Goal: Task Accomplishment & Management: Complete application form

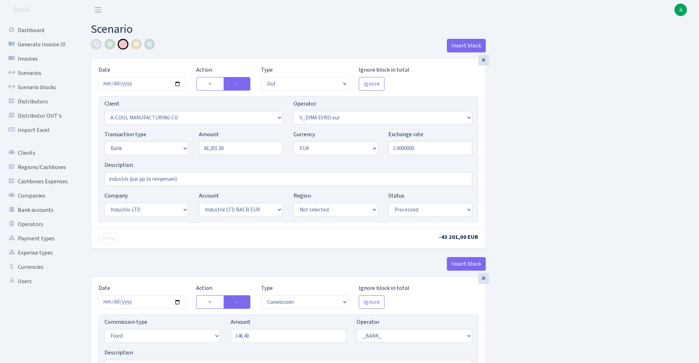
select select "out"
select select "2096"
select select "431"
select select "2"
select select "1"
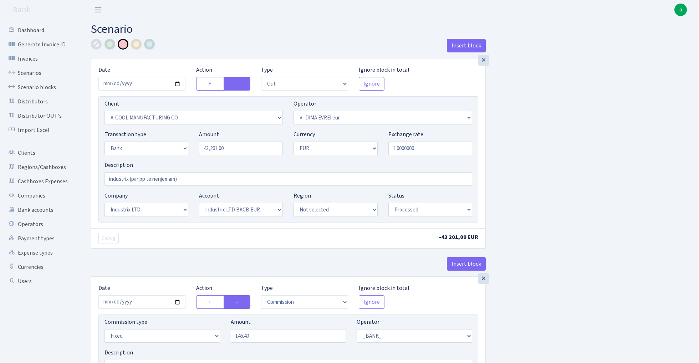
select select "17"
select select "41"
select select "processed"
select select "commission"
select select "fixed"
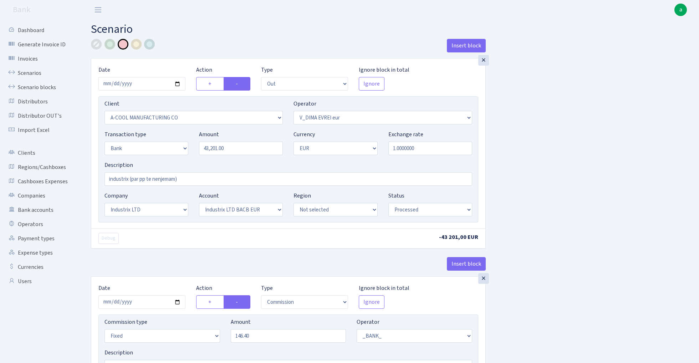
select select "1"
select select "17"
select select "41"
select select "processed"
click at [27, 74] on link "Scenarios" at bounding box center [39, 73] width 71 height 14
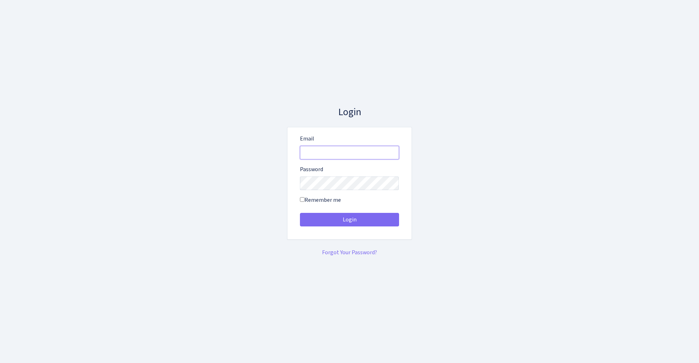
type input "admin@bank.com"
click at [349, 220] on button "Login" at bounding box center [349, 220] width 99 height 14
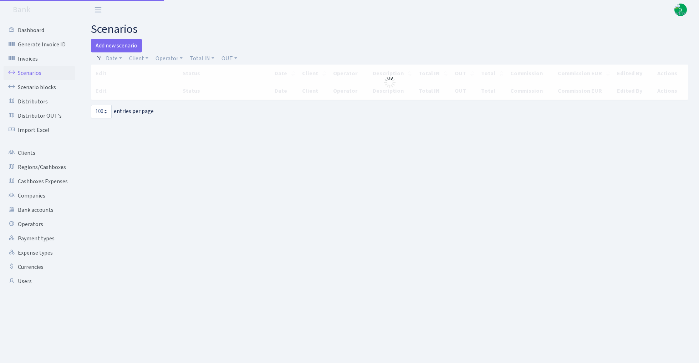
select select "100"
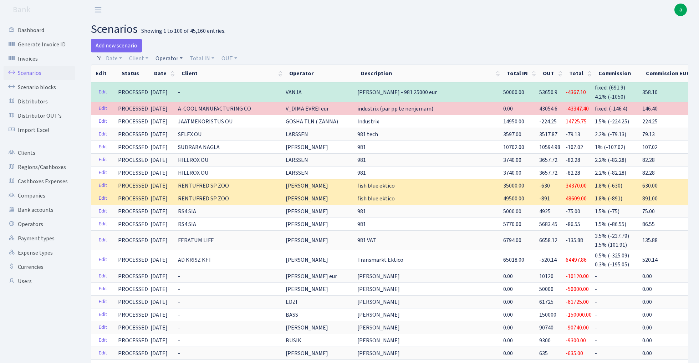
click at [172, 57] on link "Operator" at bounding box center [169, 58] width 33 height 12
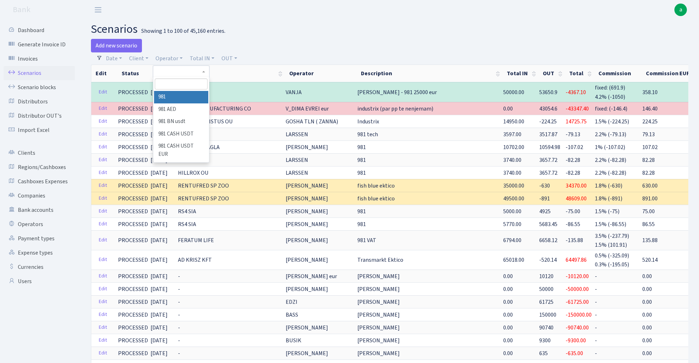
click at [177, 84] on input "search" at bounding box center [181, 84] width 52 height 11
type input "lars"
click at [182, 95] on li "LARSSEN" at bounding box center [181, 97] width 54 height 12
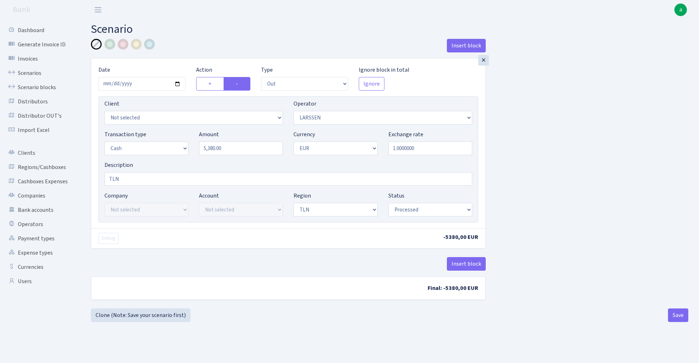
select select "out"
select select "36"
select select "1"
select select "2"
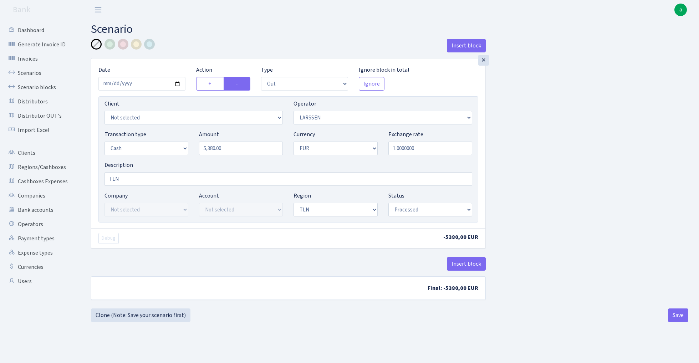
select select "processed"
click at [136, 83] on input "2025-10-07" at bounding box center [141, 84] width 87 height 14
type input "[DATE]"
click at [194, 37] on main "Scenario Insert block × Date 2025-10-11 Action + - Type --- In Out Commission F…" at bounding box center [389, 183] width 619 height 326
click at [237, 147] on input "5380.00" at bounding box center [241, 149] width 84 height 14
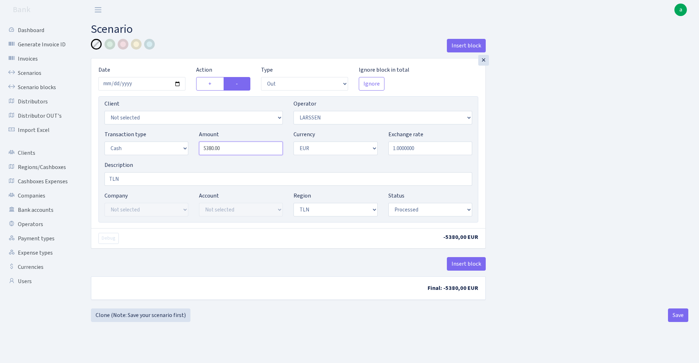
click at [237, 147] on input "5380.00" at bounding box center [241, 149] width 84 height 14
paste input "5155"
type input "55,155.00"
click at [553, 169] on div "Insert block × Date 2025-10-11 Action + - Type --- In Out Commission Field requ…" at bounding box center [390, 174] width 608 height 270
click at [674, 313] on button "Save" at bounding box center [678, 316] width 20 height 14
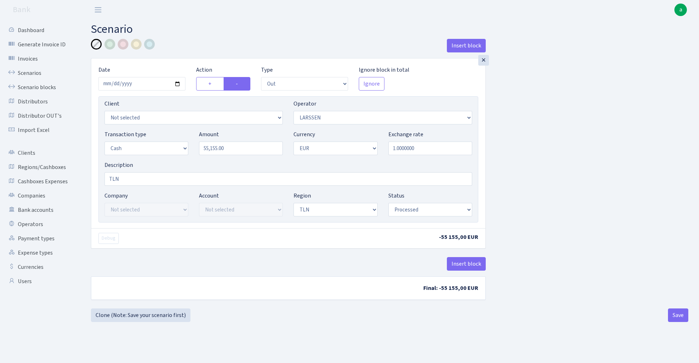
select select "out"
select select "36"
select select "1"
select select "2"
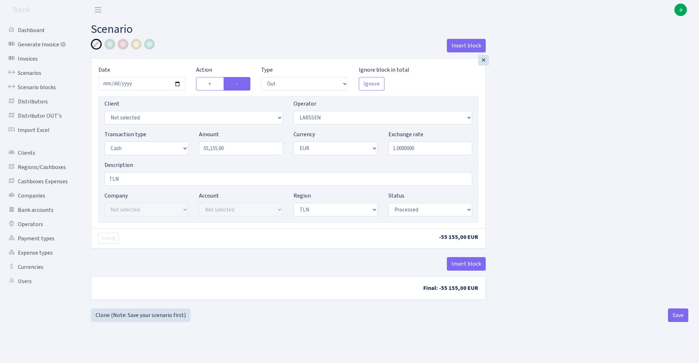
select select "processed"
click at [684, 312] on button "Save" at bounding box center [678, 316] width 20 height 14
select select "out"
select select "36"
select select "1"
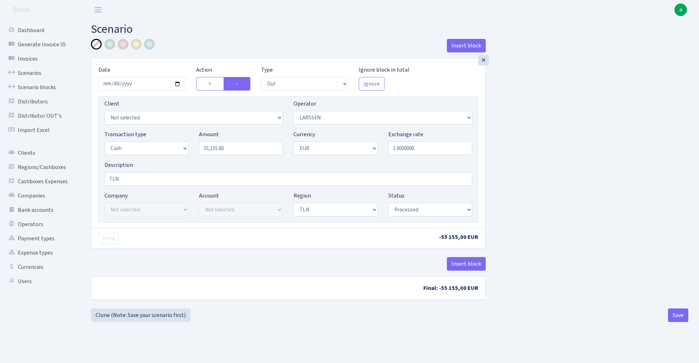
select select "1"
select select "2"
select select "processed"
click at [25, 73] on link "Scenarios" at bounding box center [39, 73] width 71 height 14
click at [27, 71] on link "Scenarios" at bounding box center [39, 73] width 71 height 14
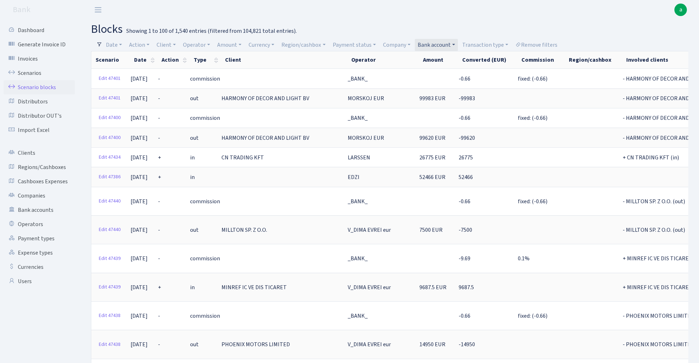
select select "100"
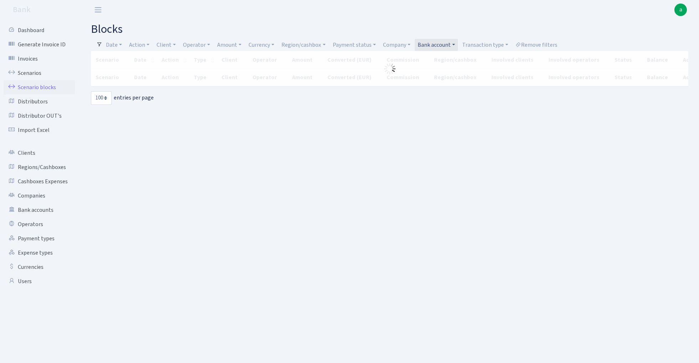
select select "100"
click at [542, 46] on link "Remove filters" at bounding box center [537, 45] width 48 height 12
click at [194, 45] on link "Operator" at bounding box center [196, 45] width 33 height 12
click at [335, 20] on main "blocks Filters Date 12.10.2025 - 12.10.2025 Action - - + Client - 1 KOC GEMICIL…" at bounding box center [389, 183] width 619 height 326
click at [314, 45] on link "Region/cashbox" at bounding box center [304, 45] width 50 height 12
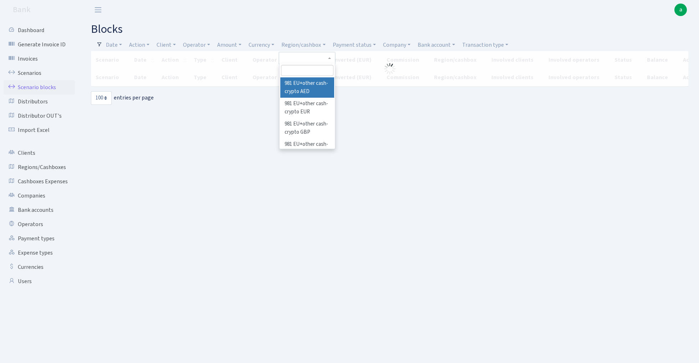
click at [305, 70] on input "search" at bounding box center [307, 70] width 52 height 11
type input "tln"
click at [314, 86] on li "TLN" at bounding box center [308, 83] width 54 height 12
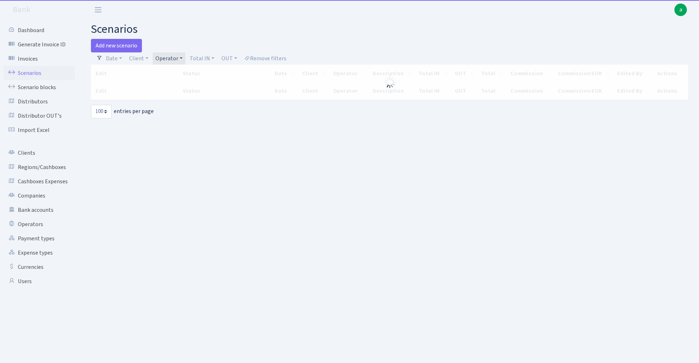
select select "100"
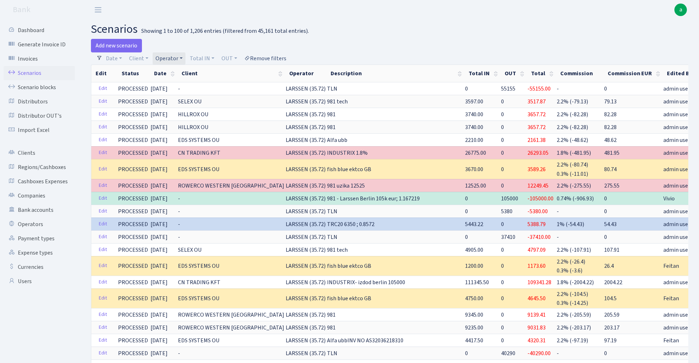
click at [279, 59] on link "Remove filters" at bounding box center [266, 58] width 48 height 12
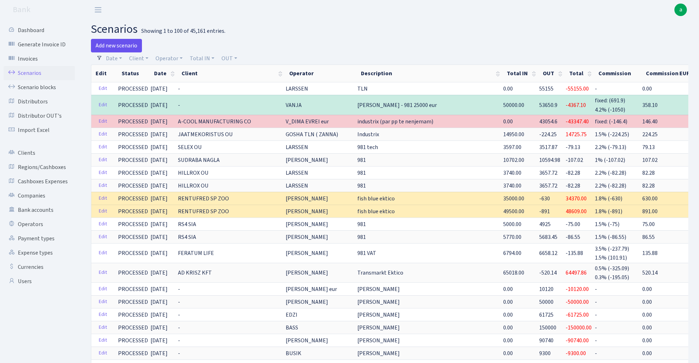
click at [123, 45] on link "Add new scenario" at bounding box center [116, 46] width 51 height 14
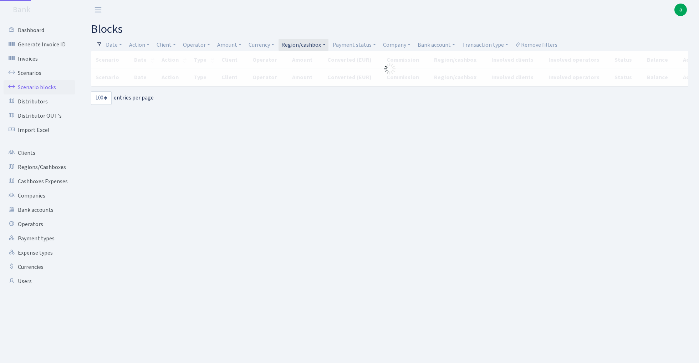
select select "100"
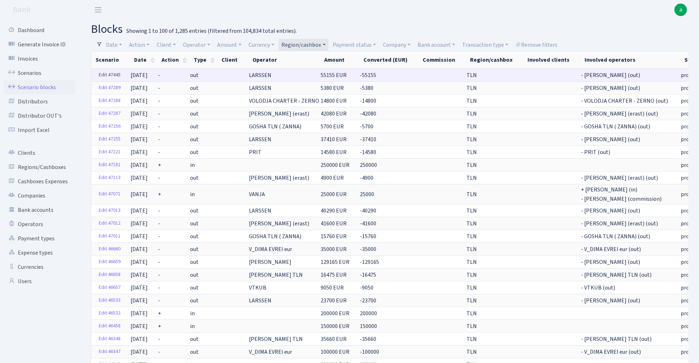
click at [113, 71] on link "Edit 47445" at bounding box center [110, 75] width 28 height 11
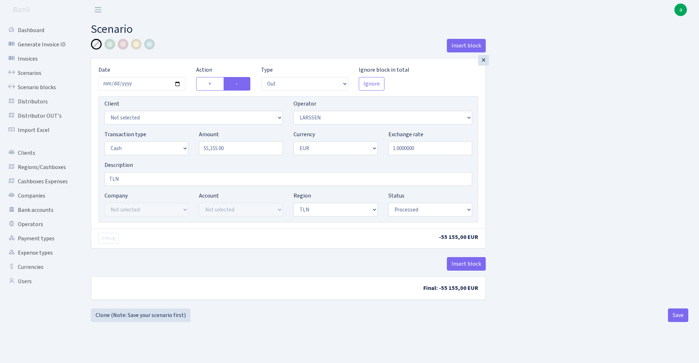
select select "out"
select select "36"
select select "1"
select select "2"
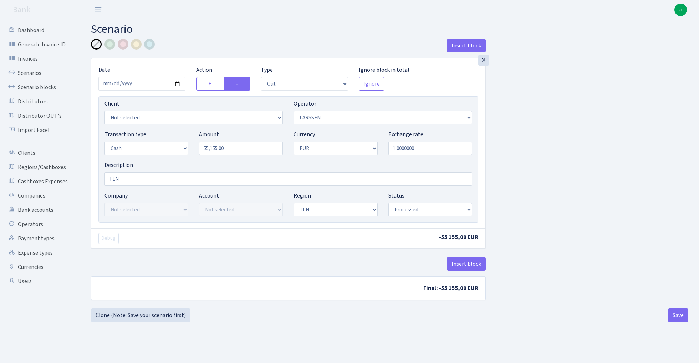
select select "processed"
click at [151, 317] on link "Clone (Note: Save your scenario first)" at bounding box center [141, 316] width 100 height 14
select select "out"
select select "36"
select select "1"
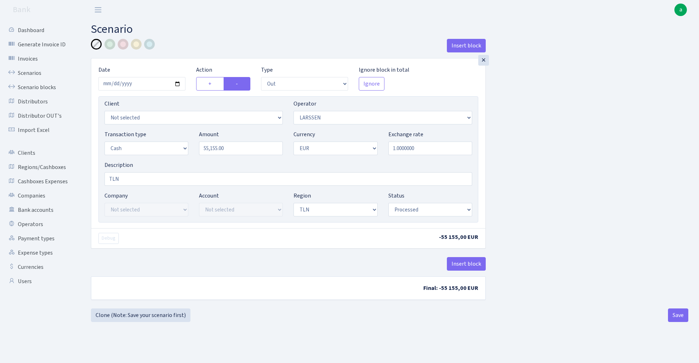
select select "1"
select select "2"
select select "processed"
select select "136"
click at [241, 149] on input "55155.00" at bounding box center [241, 149] width 84 height 14
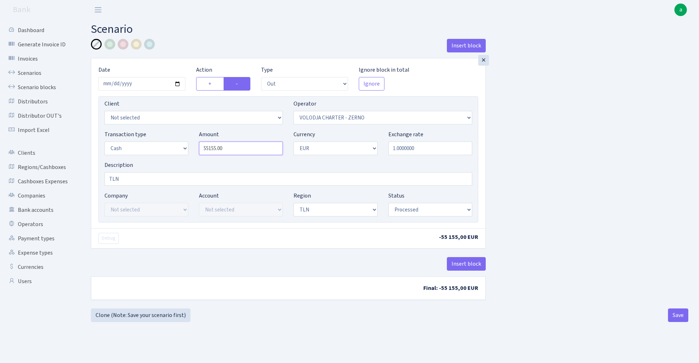
click at [241, 149] on input "55155.00" at bounding box center [241, 149] width 84 height 14
paste input "2845"
type input "2,845.00"
click at [581, 141] on div "Insert block × Date 2025-10-11 Action + - Type --- In Out Commission Field requ…" at bounding box center [390, 172] width 608 height 267
click at [678, 313] on button "Save" at bounding box center [678, 316] width 20 height 14
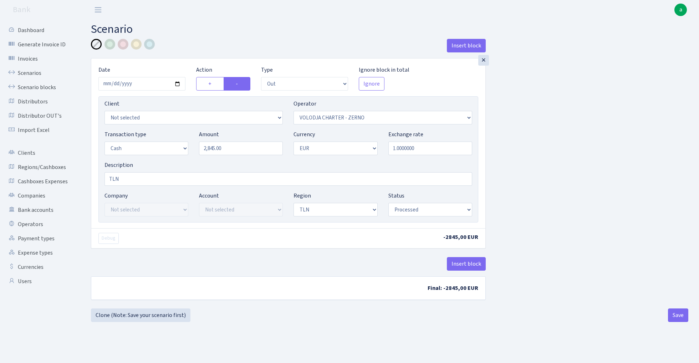
select select "out"
select select "136"
select select "1"
select select "2"
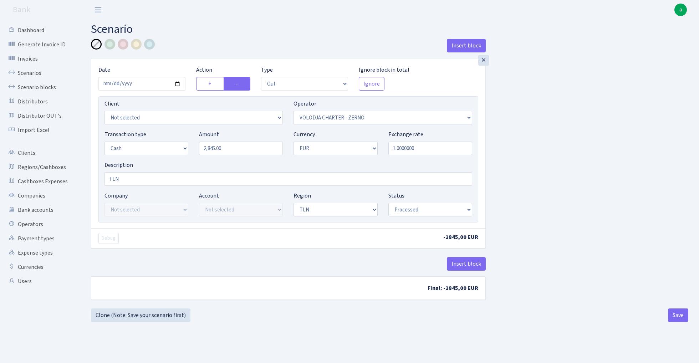
select select "processed"
click at [48, 87] on link "Scenario blocks" at bounding box center [39, 87] width 71 height 14
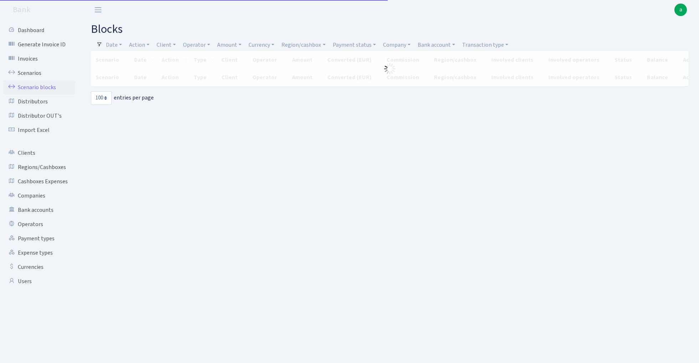
select select "100"
click at [290, 46] on link "Region/cashbox" at bounding box center [304, 45] width 50 height 12
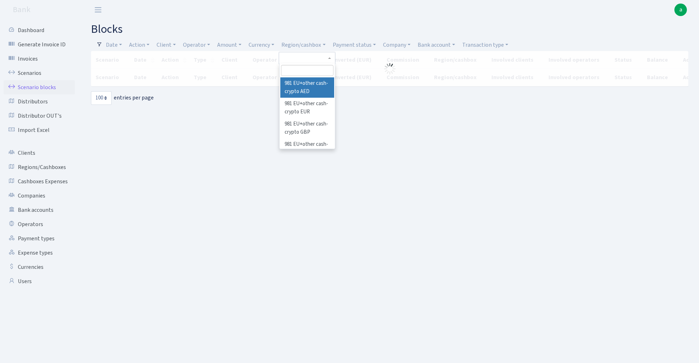
click at [305, 69] on input "search" at bounding box center [307, 70] width 52 height 11
type input "rix"
click at [307, 82] on li "[PERSON_NAME]" at bounding box center [308, 83] width 54 height 12
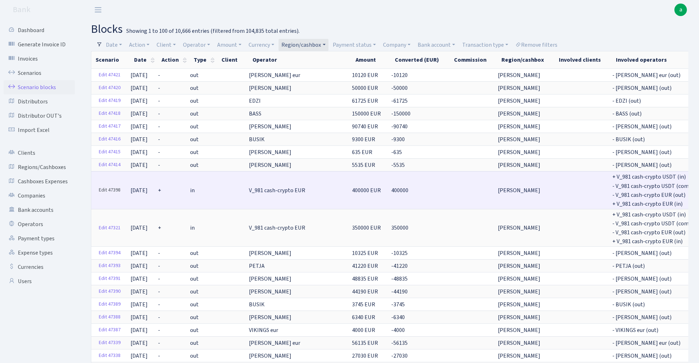
click at [111, 191] on link "Edit 47398" at bounding box center [110, 190] width 28 height 11
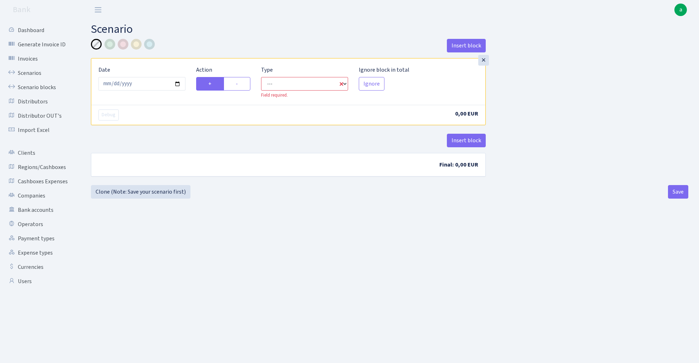
select select "in"
select select "1"
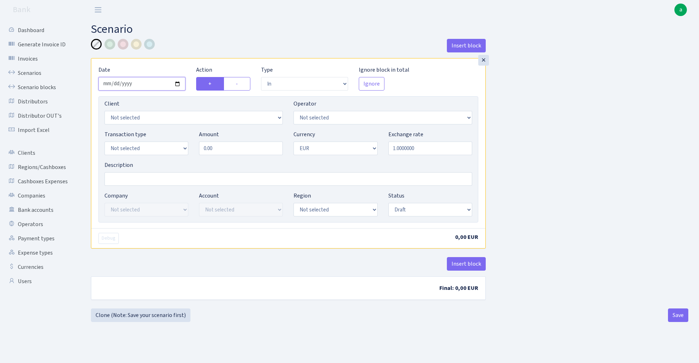
click at [153, 82] on input "2025-10-12" at bounding box center [141, 84] width 87 height 14
type input "[DATE]"
click at [237, 85] on label "-" at bounding box center [237, 84] width 27 height 14
click at [237, 84] on input "-" at bounding box center [238, 82] width 5 height 5
radio input "true"
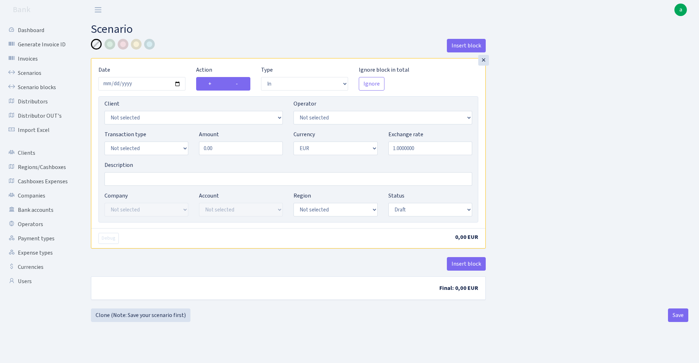
radio input "false"
select select "out"
select select "10"
select select "1"
click at [131, 183] on input "Description" at bounding box center [289, 179] width 368 height 14
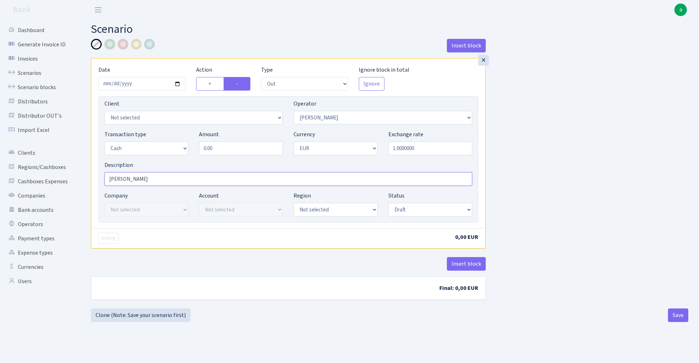
type input "[PERSON_NAME]"
click at [231, 152] on input "0.00" at bounding box center [241, 149] width 84 height 14
type input "5,000.00"
select select "1"
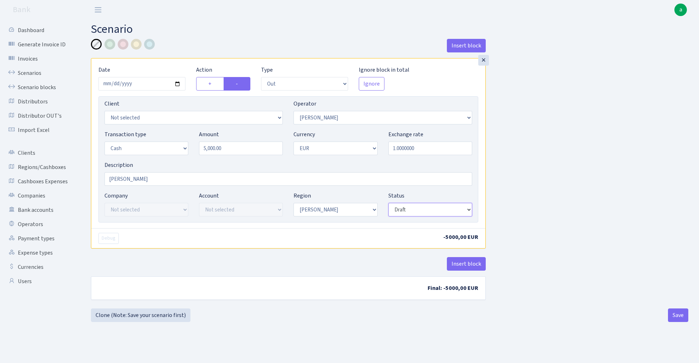
select select "processed"
click at [527, 196] on div "Insert block × Date 2025-10-11 Action + - Type --- In Out Commission Field requ…" at bounding box center [390, 174] width 608 height 270
click at [686, 316] on button "Save" at bounding box center [678, 316] width 20 height 14
select select "out"
select select "10"
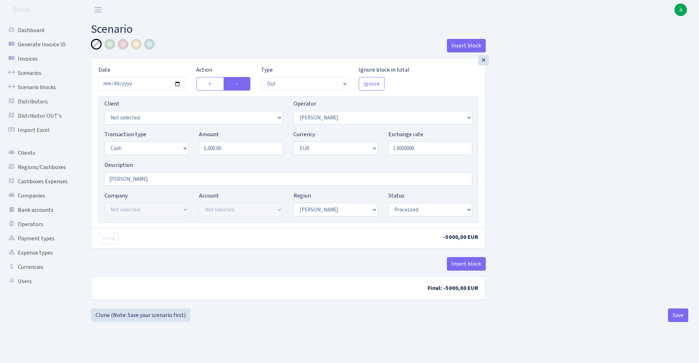
select select "1"
select select "processed"
click at [29, 74] on link "Scenarios" at bounding box center [39, 73] width 71 height 14
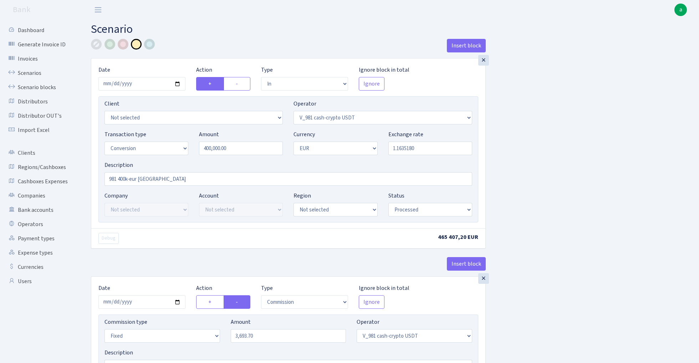
select select "in"
select select "435"
select select "15"
select select "1"
select select "processed"
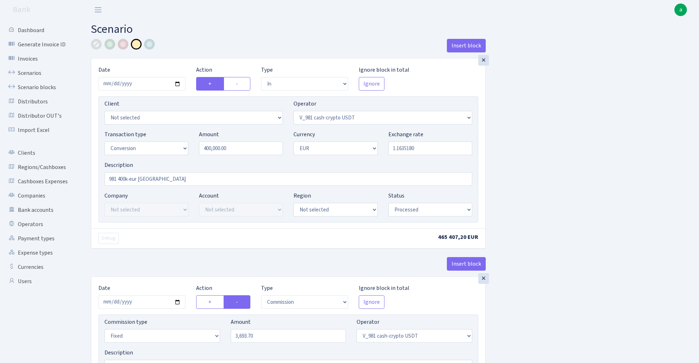
select select "commission"
select select "fixed"
select select "435"
select select "processed"
select select "out"
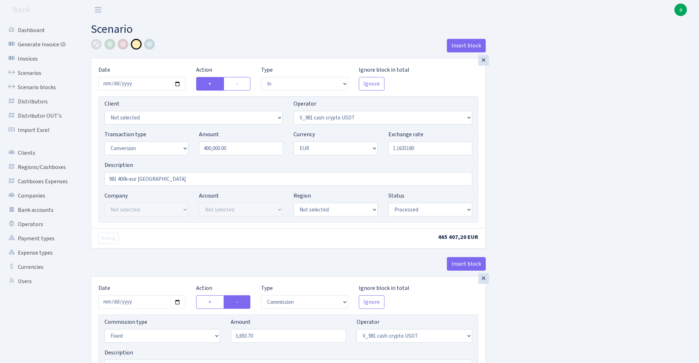
select select "434"
select select "15"
select select "1"
select select "processed"
select select "in"
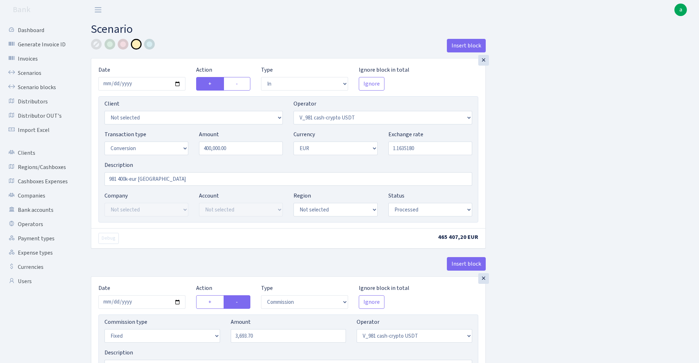
select select "434"
select select "1"
select select "pending"
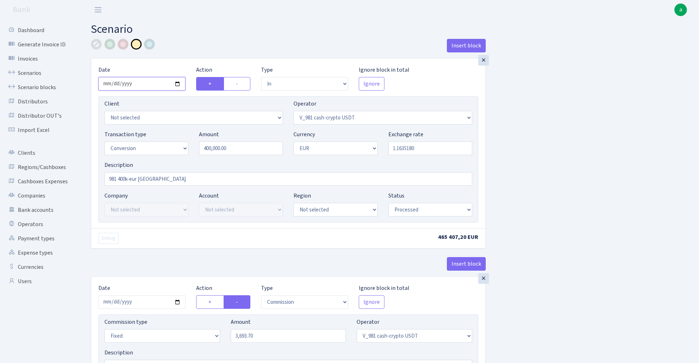
click at [147, 82] on input "2025-10-10" at bounding box center [141, 84] width 87 height 14
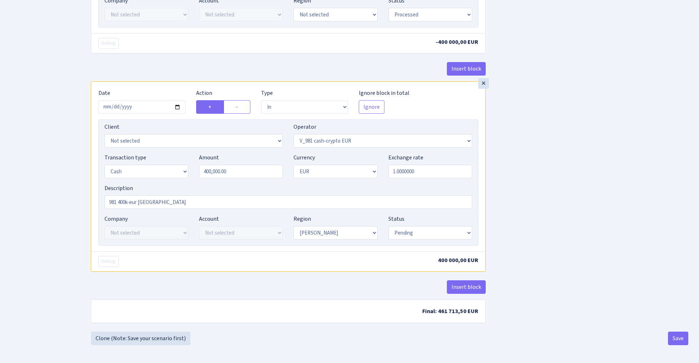
scroll to position [605, 0]
click at [144, 103] on input "2025-10-10" at bounding box center [141, 107] width 87 height 14
type input "2025-10-11"
click at [190, 83] on div "× Date 2025-10-11 Action + - Type --- In Out Commission Field required. Ignore …" at bounding box center [288, 167] width 394 height 170
select select "processed"
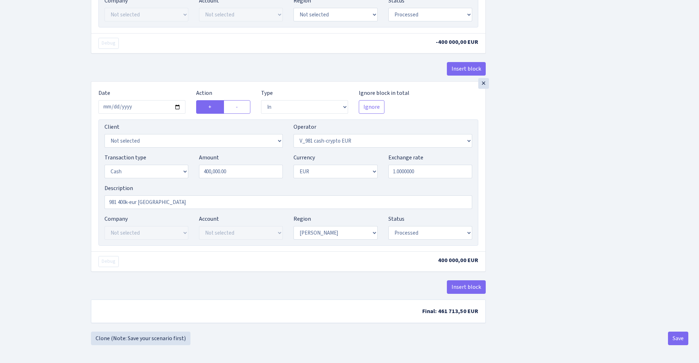
click at [677, 337] on button "Save" at bounding box center [678, 339] width 20 height 14
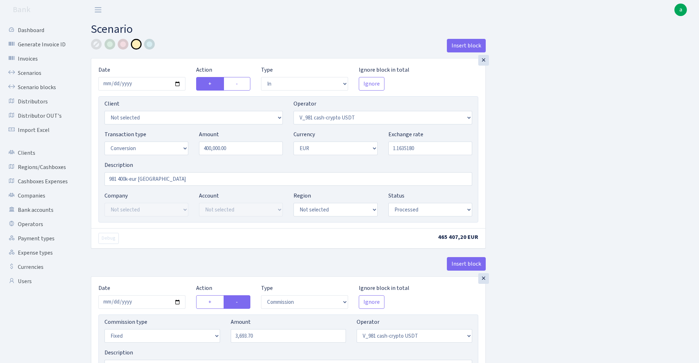
select select "in"
select select "435"
select select "15"
select select "1"
select select "processed"
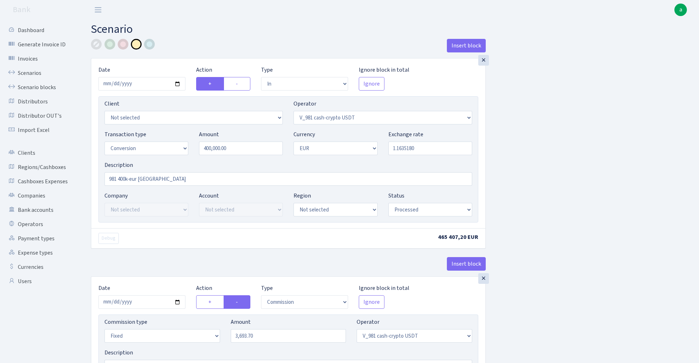
select select "commission"
select select "fixed"
select select "435"
select select "processed"
select select "out"
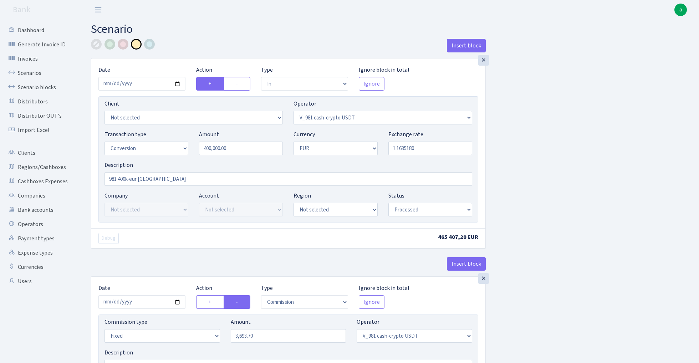
select select "434"
select select "15"
select select "1"
select select "processed"
select select "in"
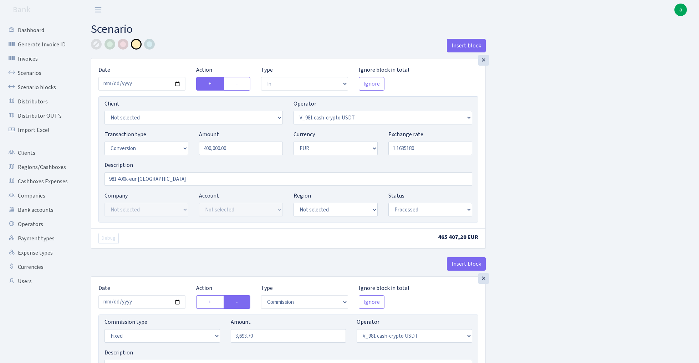
select select "434"
select select "1"
select select "processed"
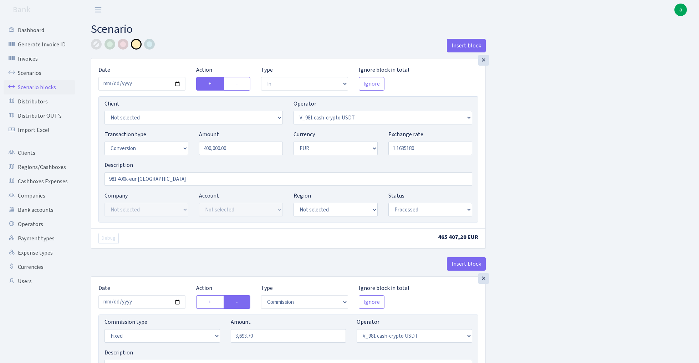
click at [35, 86] on link "Scenario blocks" at bounding box center [39, 87] width 71 height 14
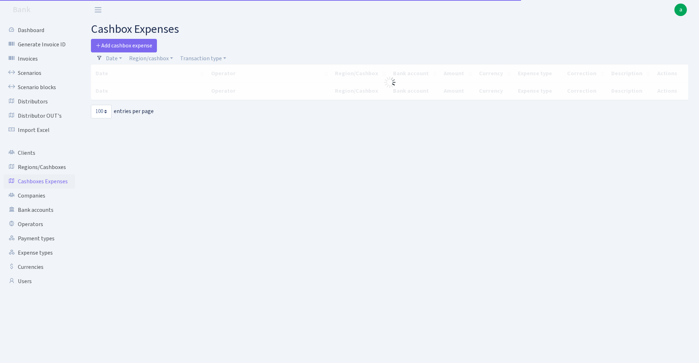
select select "100"
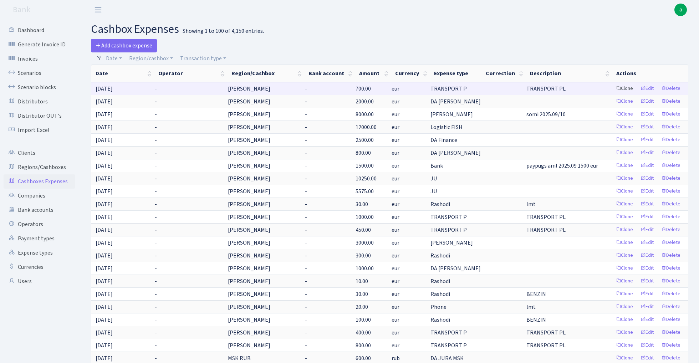
click at [627, 89] on link "Clone" at bounding box center [625, 88] width 24 height 11
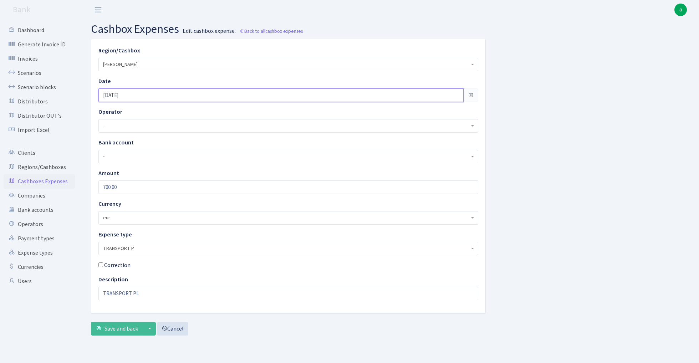
click at [138, 96] on input "[DATE]" at bounding box center [280, 96] width 365 height 14
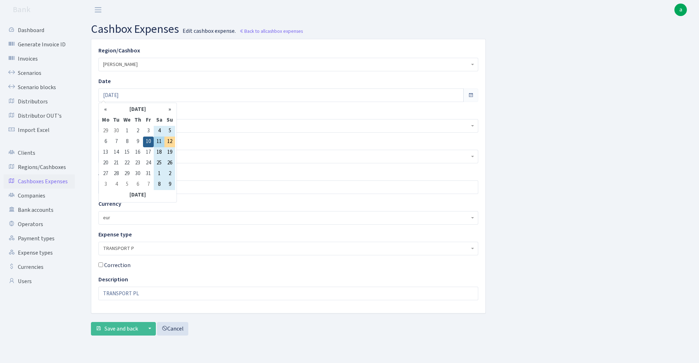
click at [158, 144] on td "11" at bounding box center [159, 142] width 11 height 11
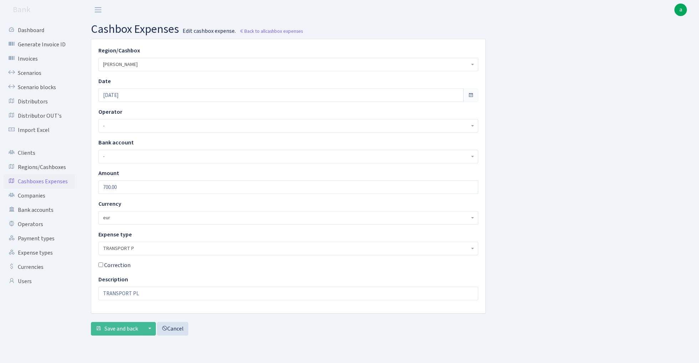
type input "[DATE]"
click at [134, 190] on input "700.00" at bounding box center [288, 188] width 380 height 14
type input "1750"
click at [143, 292] on input "TRANSPORT PL" at bounding box center [288, 294] width 380 height 14
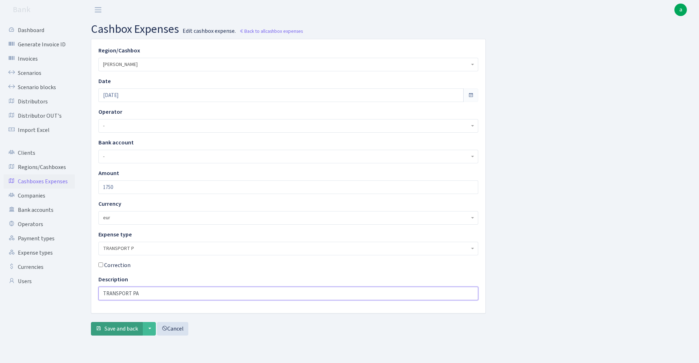
type input "TRANSPORT PA"
click at [115, 331] on span "Save and back" at bounding box center [122, 329] width 34 height 8
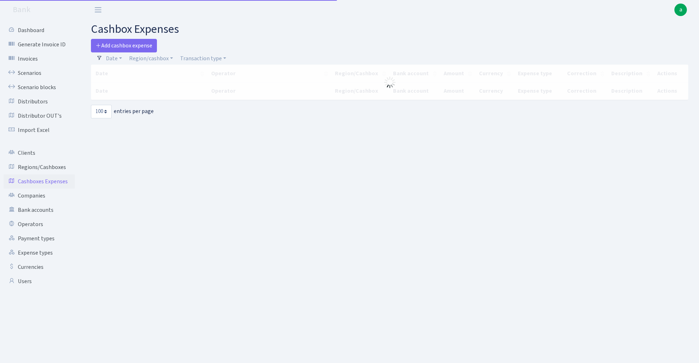
select select "100"
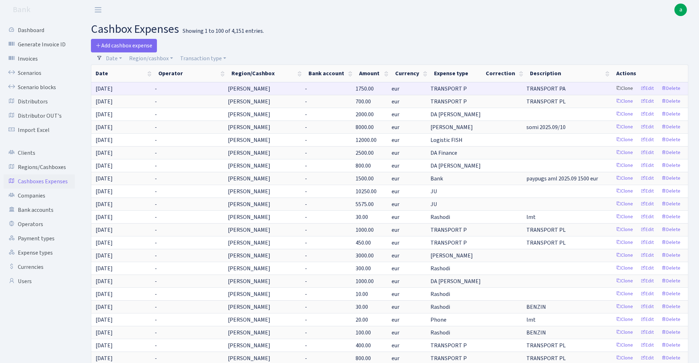
click at [628, 90] on link "Clone" at bounding box center [625, 88] width 24 height 11
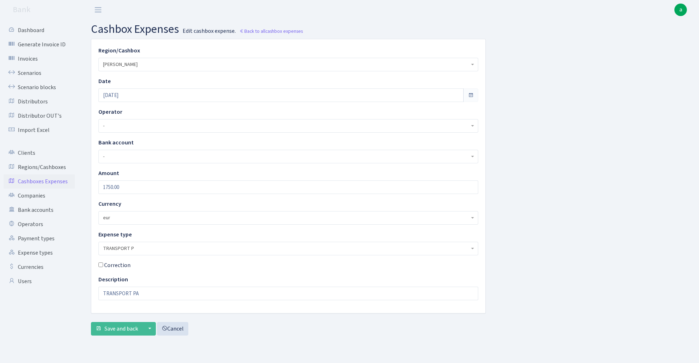
click at [150, 246] on span "TRANSPORT P" at bounding box center [286, 248] width 367 height 7
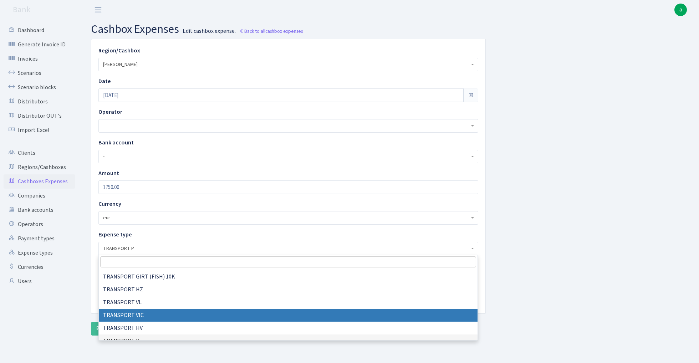
scroll to position [370, 0]
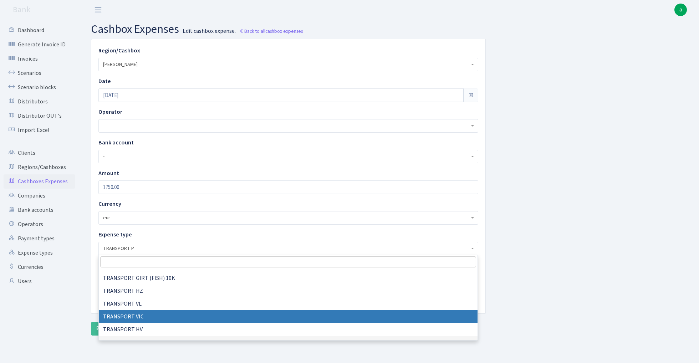
select select "32"
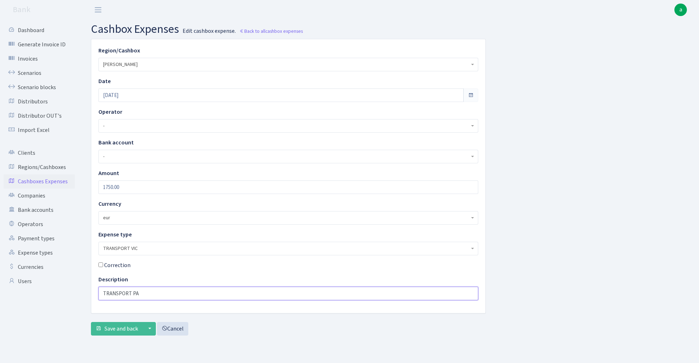
click at [145, 296] on input "TRANSPORT PA" at bounding box center [288, 294] width 380 height 14
type input "stavvieta"
click at [143, 186] on input "1750.00" at bounding box center [288, 188] width 380 height 14
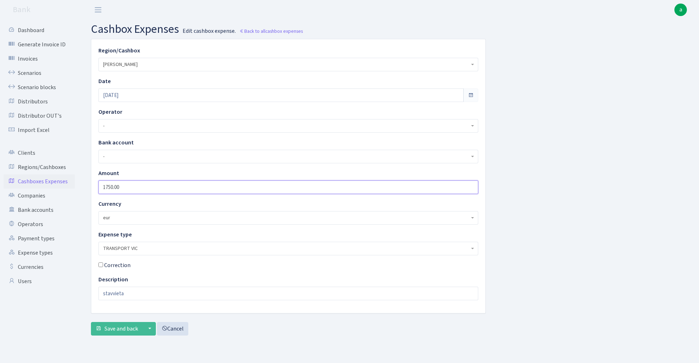
click at [143, 186] on input "1750.00" at bounding box center [288, 188] width 380 height 14
type input "90"
click at [116, 325] on span "Save and back" at bounding box center [122, 329] width 34 height 8
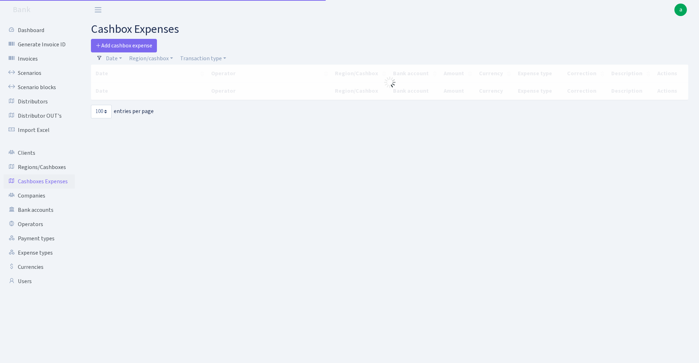
select select "100"
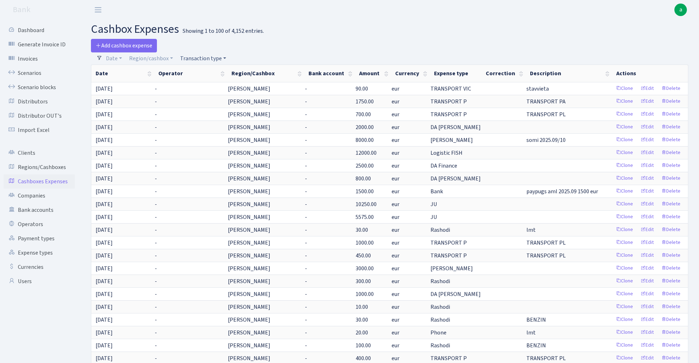
click at [201, 57] on link "Transaction type" at bounding box center [203, 58] width 52 height 12
click at [201, 85] on input "search" at bounding box center [206, 84] width 52 height 11
type input "log"
click at [211, 136] on li "Logistic TLN" at bounding box center [206, 142] width 54 height 12
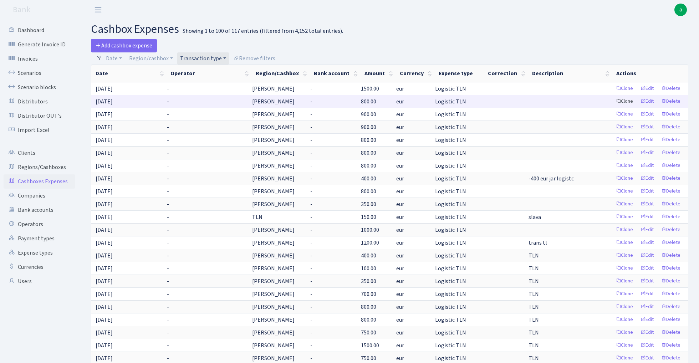
click at [621, 102] on link "Clone" at bounding box center [625, 101] width 24 height 11
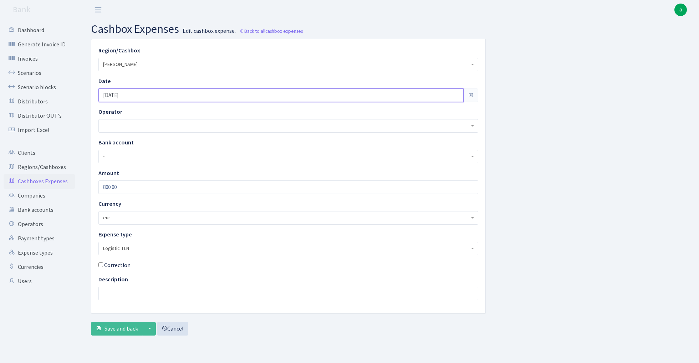
click at [138, 97] on input "[DATE]" at bounding box center [280, 96] width 365 height 14
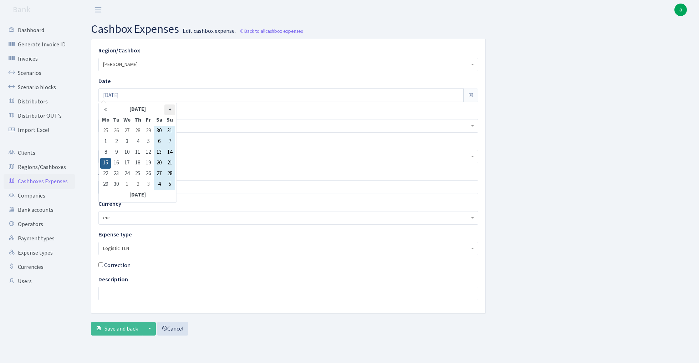
click at [168, 111] on th "»" at bounding box center [170, 110] width 11 height 11
click at [159, 144] on td "11" at bounding box center [159, 142] width 11 height 11
type input "[DATE]"
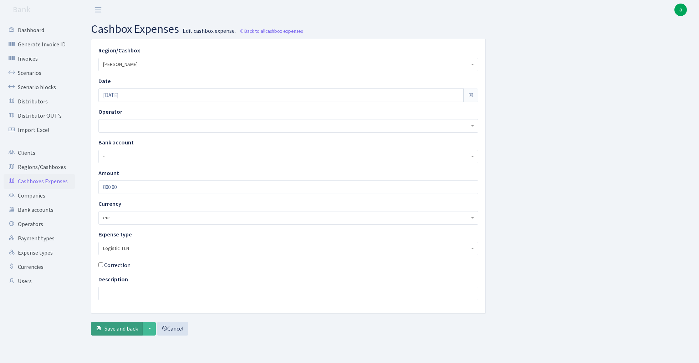
click at [119, 330] on span "Save and back" at bounding box center [122, 329] width 34 height 8
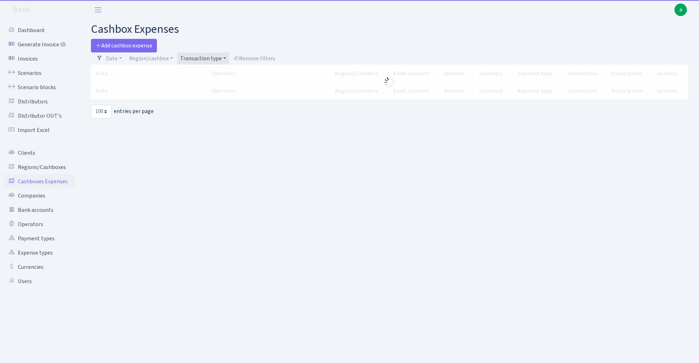
select select "100"
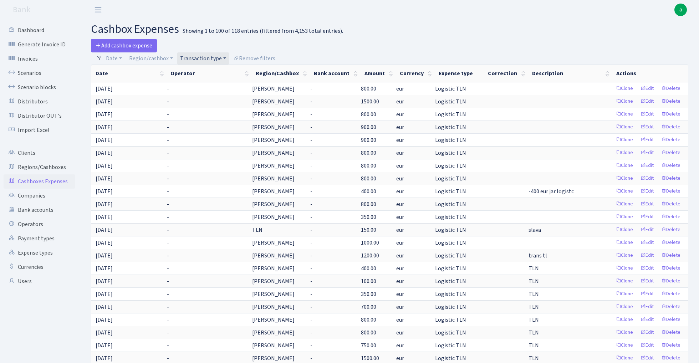
click at [204, 56] on link "Transaction type" at bounding box center [203, 58] width 52 height 12
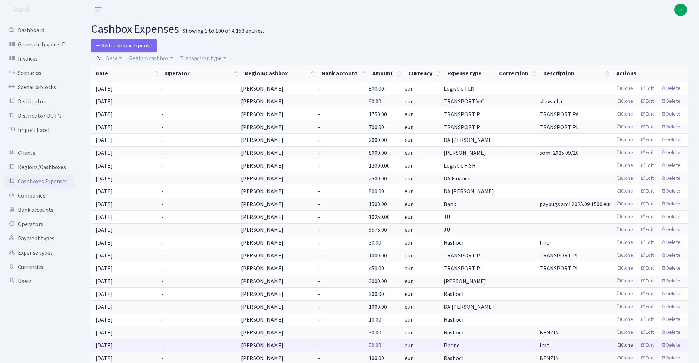
click at [620, 345] on link "Clone" at bounding box center [625, 345] width 24 height 11
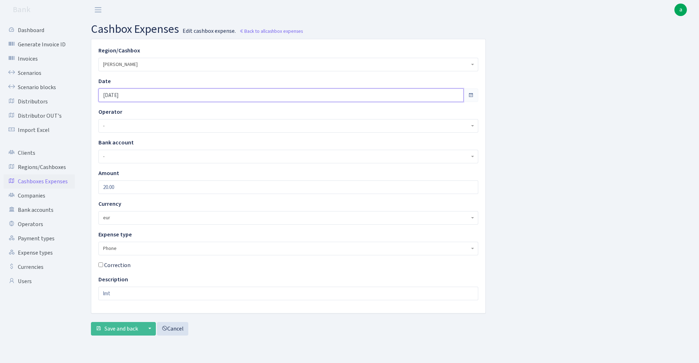
click at [137, 96] on input "[DATE]" at bounding box center [280, 96] width 365 height 14
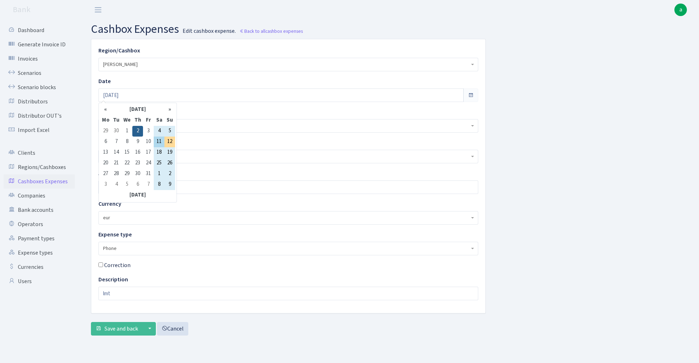
click at [160, 143] on td "11" at bounding box center [159, 142] width 11 height 11
type input "[DATE]"
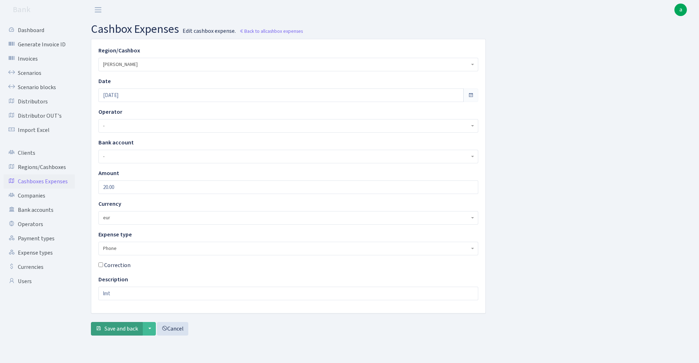
click at [118, 329] on span "Save and back" at bounding box center [122, 329] width 34 height 8
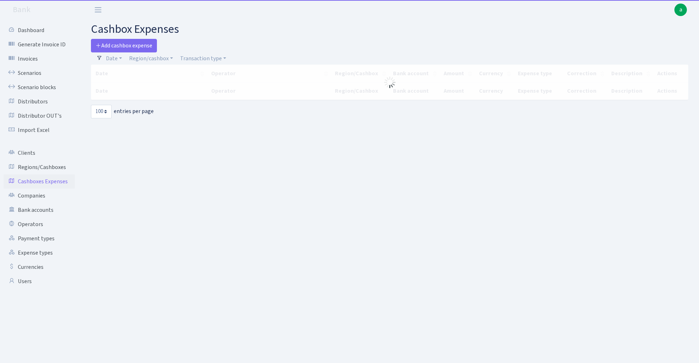
select select "100"
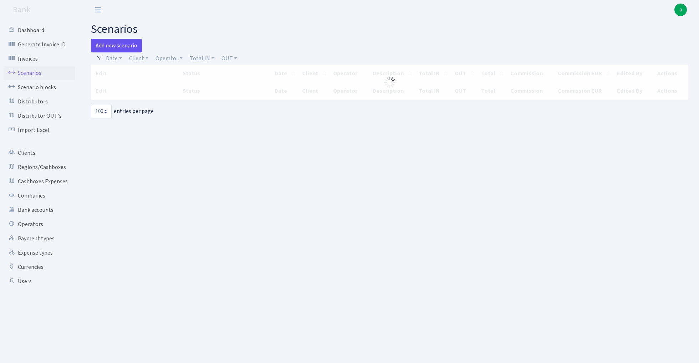
click at [123, 44] on link "Add new scenario" at bounding box center [116, 46] width 51 height 14
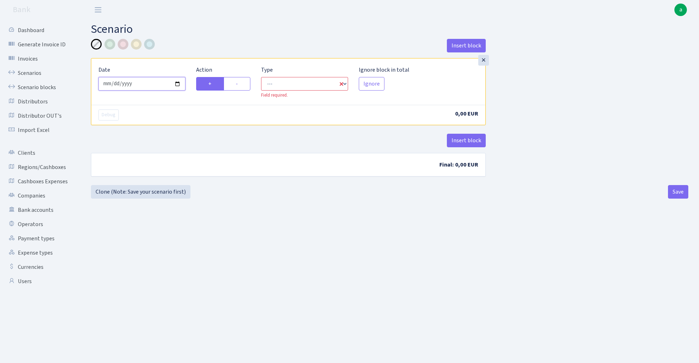
click at [147, 86] on input "[DATE]" at bounding box center [141, 84] width 87 height 14
type input "[DATE]"
click at [186, 58] on div "× Date [DATE] Action + - Type --- In Out Commission Field required. [GEOGRAPHIC…" at bounding box center [288, 91] width 395 height 67
click at [243, 80] on label "-" at bounding box center [237, 84] width 27 height 14
click at [241, 80] on input "-" at bounding box center [238, 82] width 5 height 5
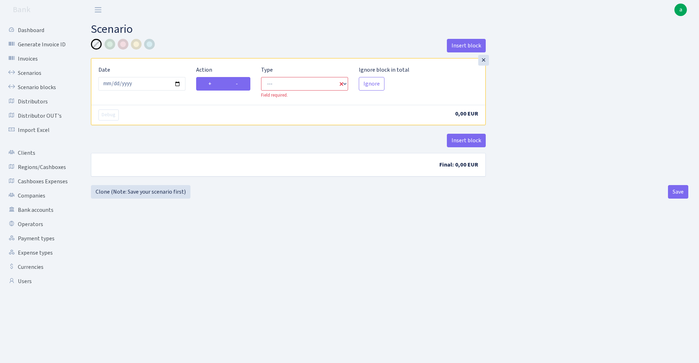
radio input "true"
radio input "false"
select select "out"
select select "1"
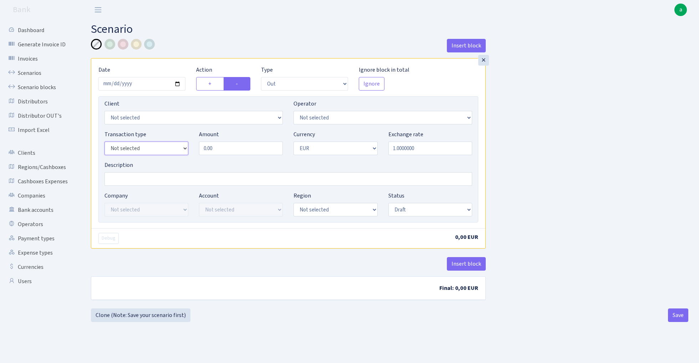
select select "1"
click at [226, 150] on input "0.00" at bounding box center [241, 149] width 84 height 14
type input "280,000.00"
click at [147, 183] on input "Description" at bounding box center [289, 179] width 368 height 14
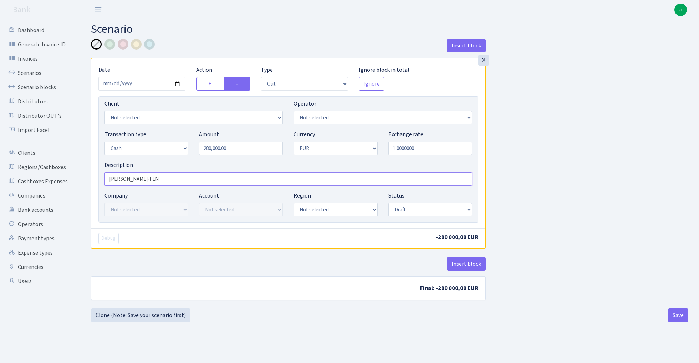
type input "[PERSON_NAME]-TLN"
select select "1"
select select "processed"
click at [467, 263] on button "Insert block" at bounding box center [466, 264] width 39 height 14
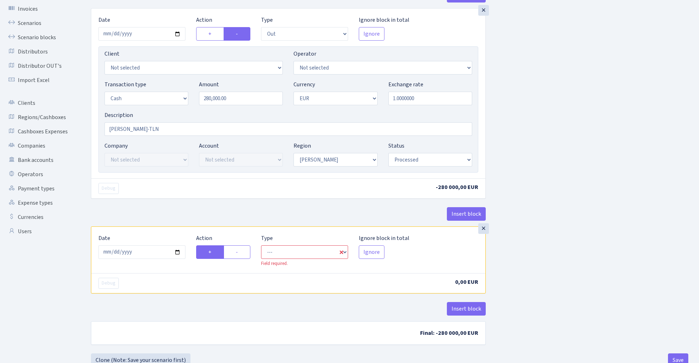
scroll to position [56, 0]
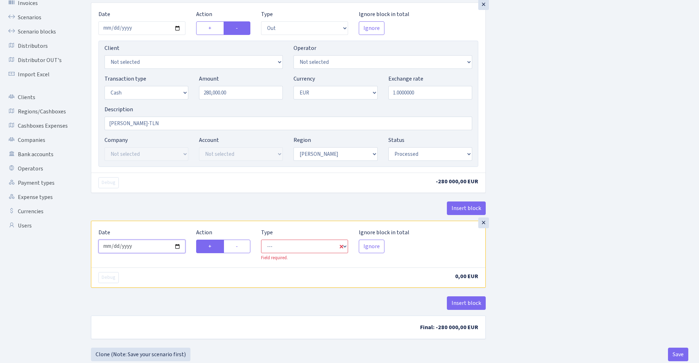
click at [146, 247] on input "2025-10-12" at bounding box center [141, 247] width 87 height 14
type input "2025-10-11"
click at [179, 210] on div "Insert block" at bounding box center [288, 211] width 395 height 19
click at [243, 250] on label "-" at bounding box center [237, 247] width 27 height 14
click at [241, 247] on input "-" at bounding box center [238, 244] width 5 height 5
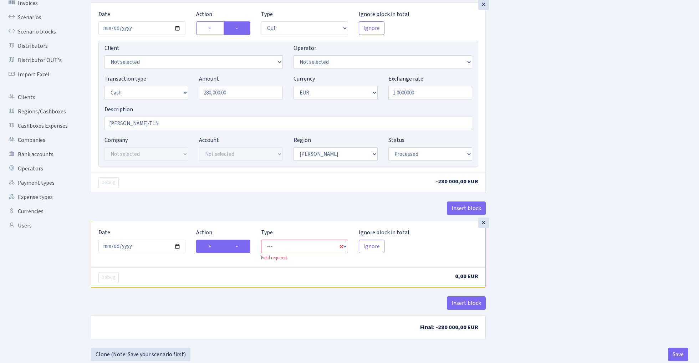
radio input "true"
click at [207, 244] on label "+" at bounding box center [210, 247] width 28 height 14
click at [208, 244] on input "+" at bounding box center [210, 244] width 5 height 5
radio input "true"
radio input "false"
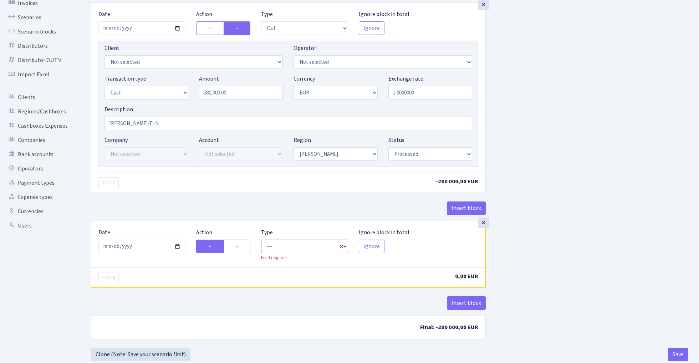
select select "in"
select select "1"
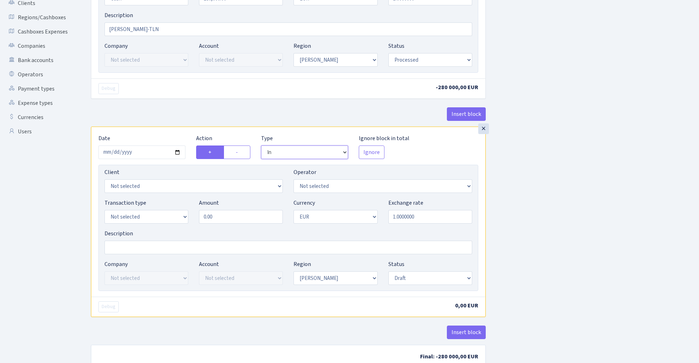
scroll to position [193, 0]
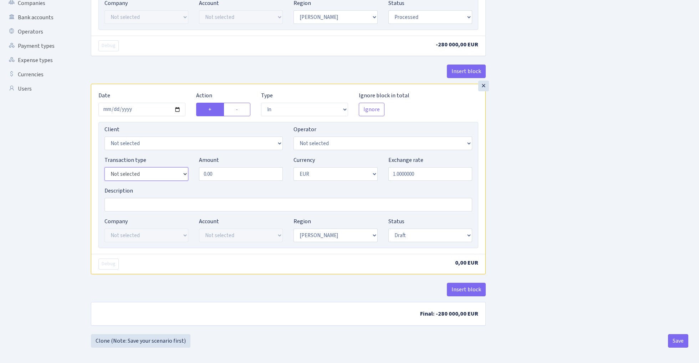
select select "1"
select select "2"
click at [226, 172] on input "0.00" at bounding box center [241, 174] width 84 height 14
type input "280,000.00"
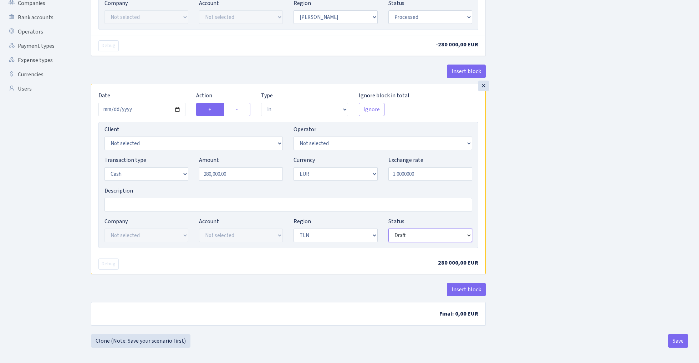
select select "processed"
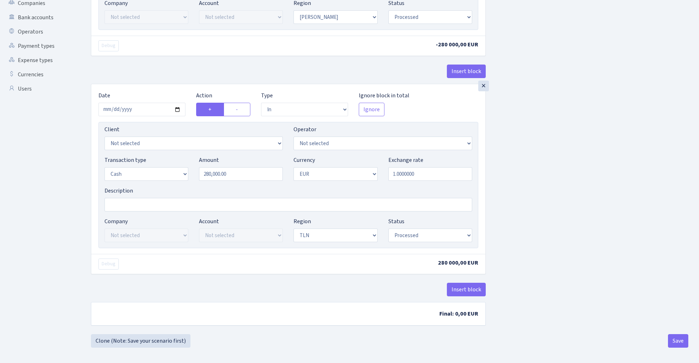
click at [556, 196] on div "Insert block × Date 2025-10-11 Action + - Type --- In Out Commission Field requ…" at bounding box center [390, 90] width 608 height 488
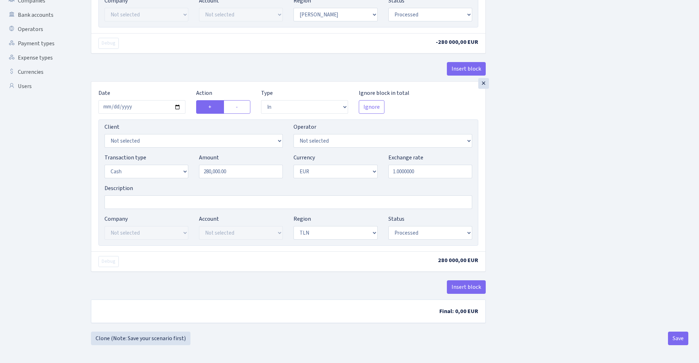
scroll to position [197, 0]
click at [682, 339] on button "Save" at bounding box center [678, 339] width 20 height 14
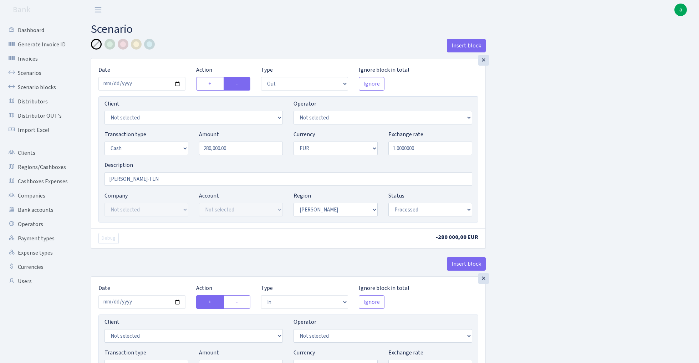
select select "out"
select select "1"
select select "processed"
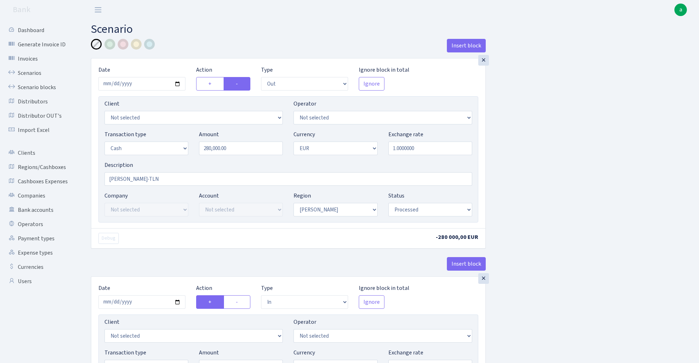
select select "in"
select select "1"
select select "2"
select select "processed"
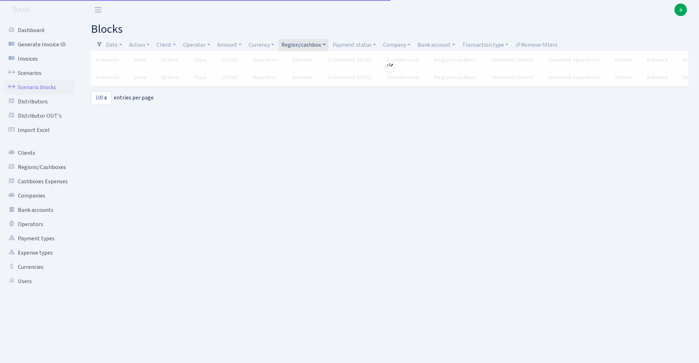
select select "100"
